Goal: Information Seeking & Learning: Learn about a topic

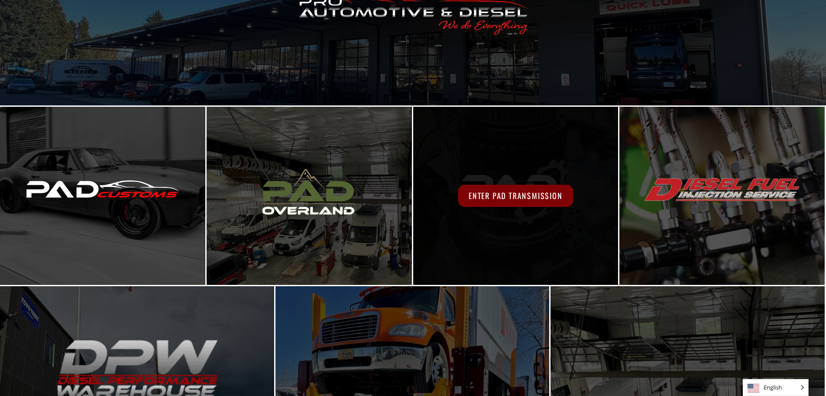
scroll to position [41, 0]
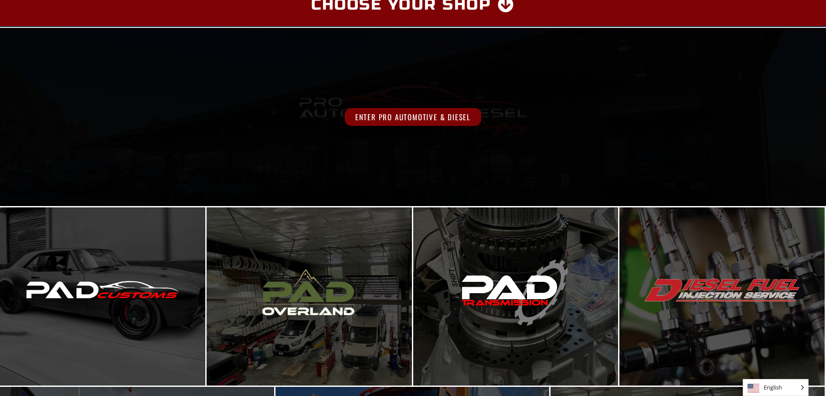
click at [440, 122] on span "Enter Pro Automotive & Diesel" at bounding box center [413, 117] width 136 height 18
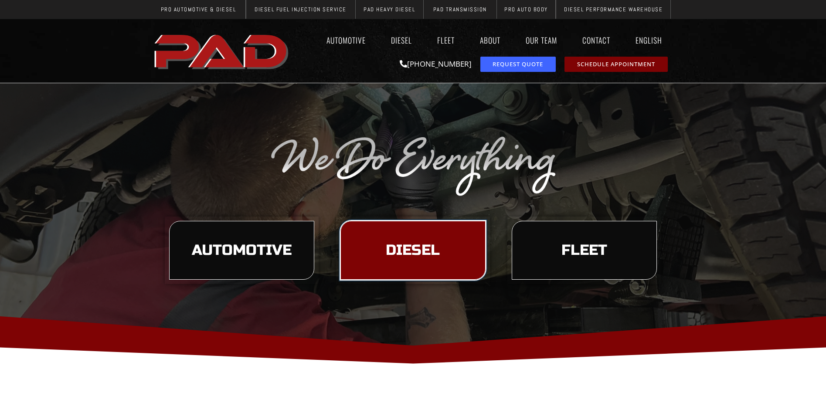
click at [401, 239] on link "Diesel" at bounding box center [412, 250] width 145 height 59
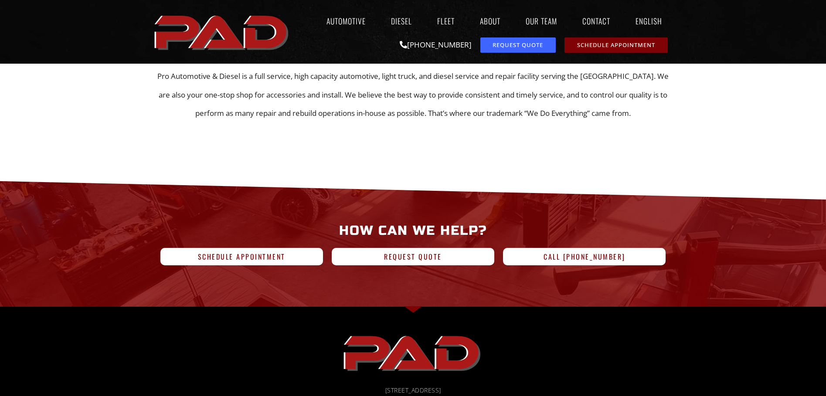
scroll to position [392, 0]
